Goal: Task Accomplishment & Management: Manage account settings

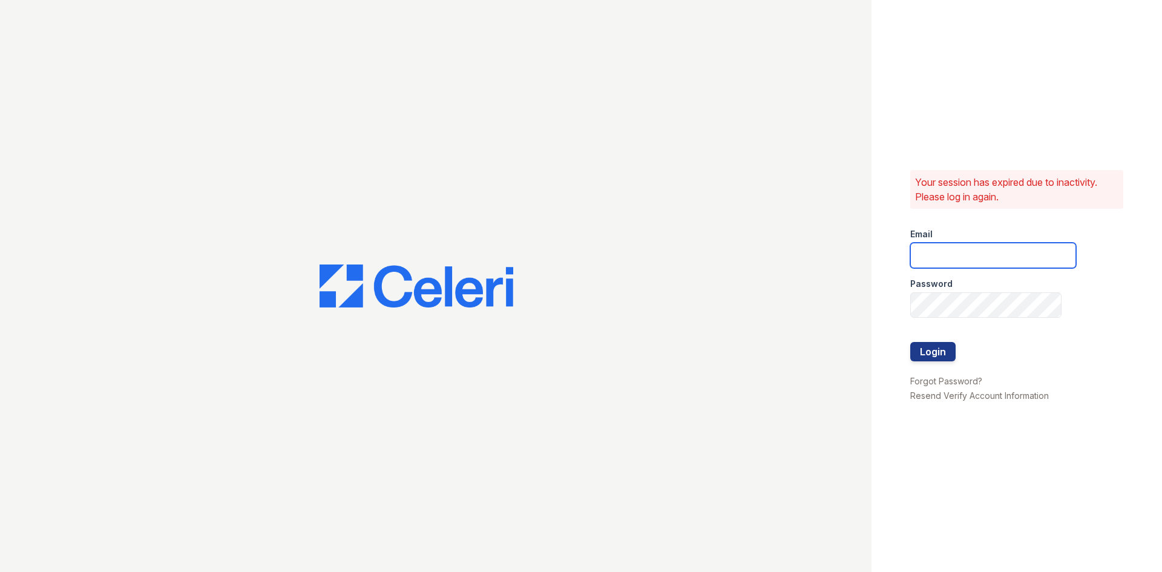
type input "donnelld@livebe.com"
click at [951, 352] on button "Login" at bounding box center [932, 351] width 45 height 19
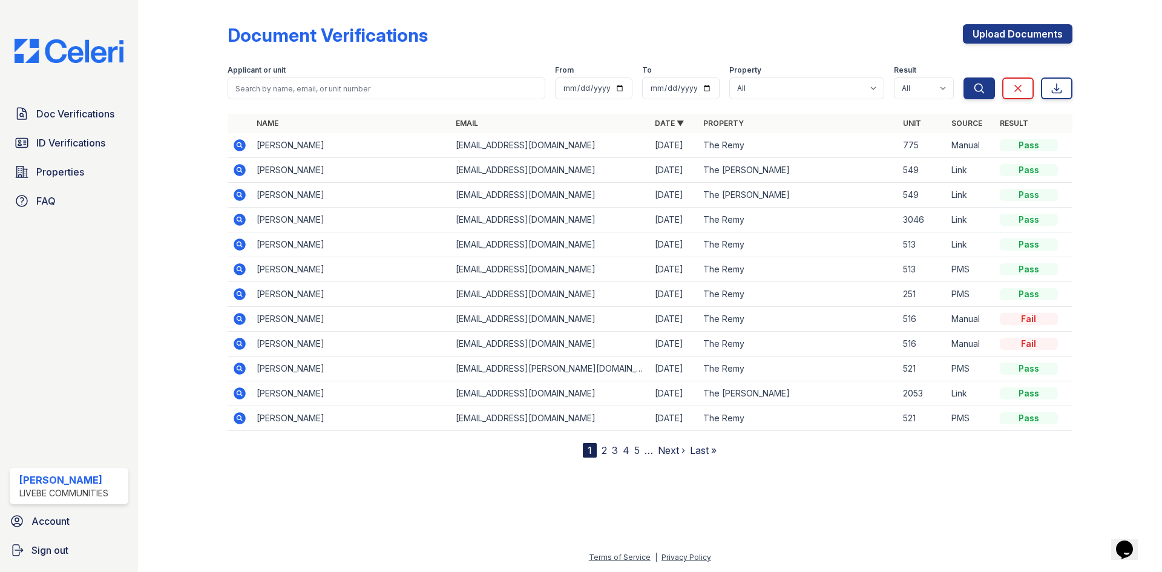
click at [603, 450] on link "2" at bounding box center [604, 450] width 5 height 12
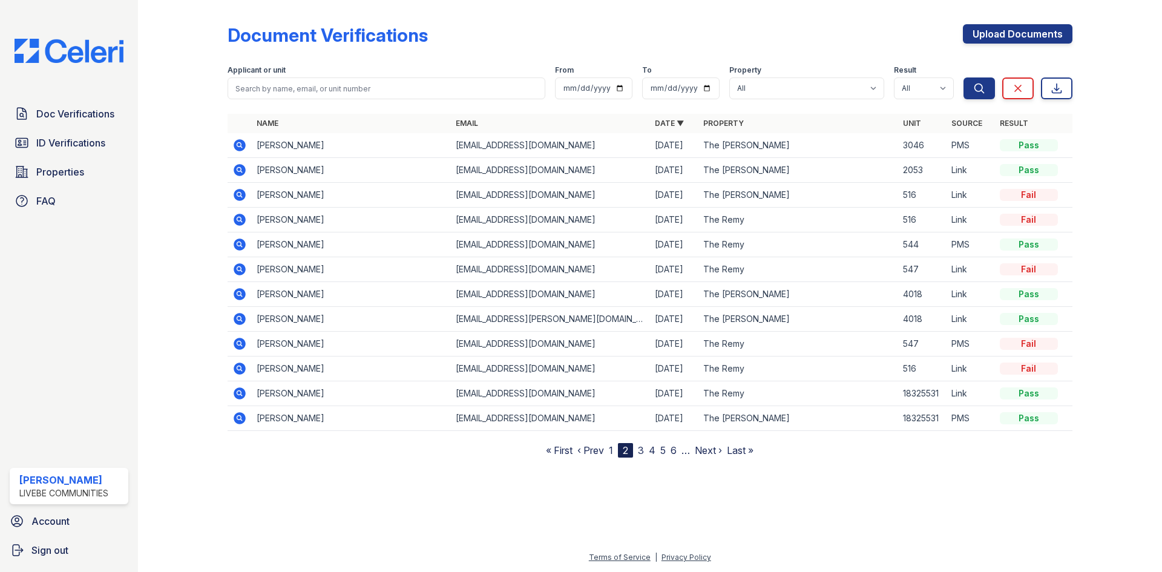
click at [611, 449] on link "1" at bounding box center [611, 450] width 4 height 12
